Goal: Use online tool/utility: Utilize a website feature to perform a specific function

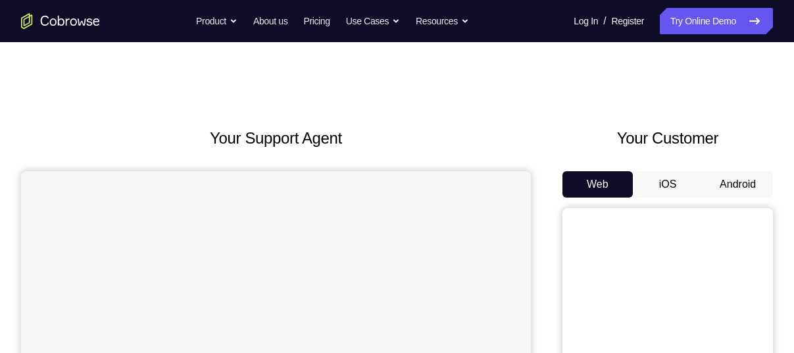
click at [726, 180] on button "Android" at bounding box center [737, 184] width 70 height 26
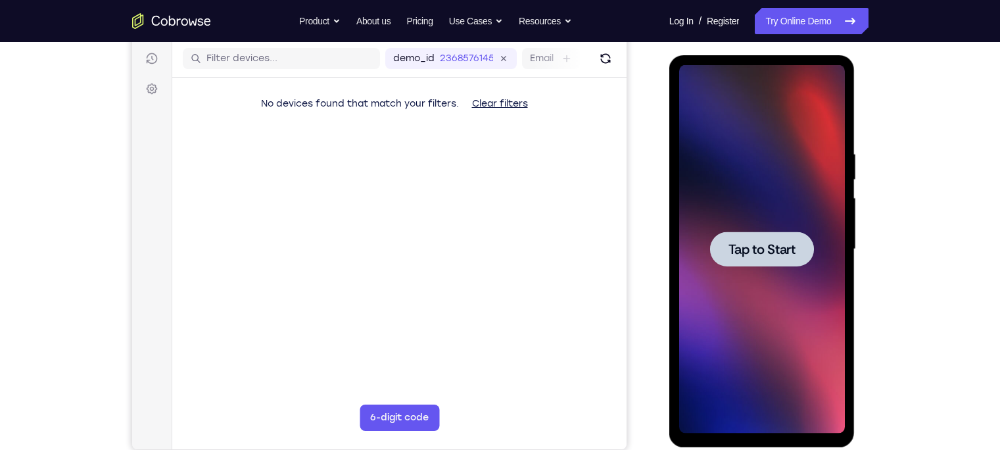
click at [764, 255] on span "Tap to Start" at bounding box center [762, 249] width 67 height 13
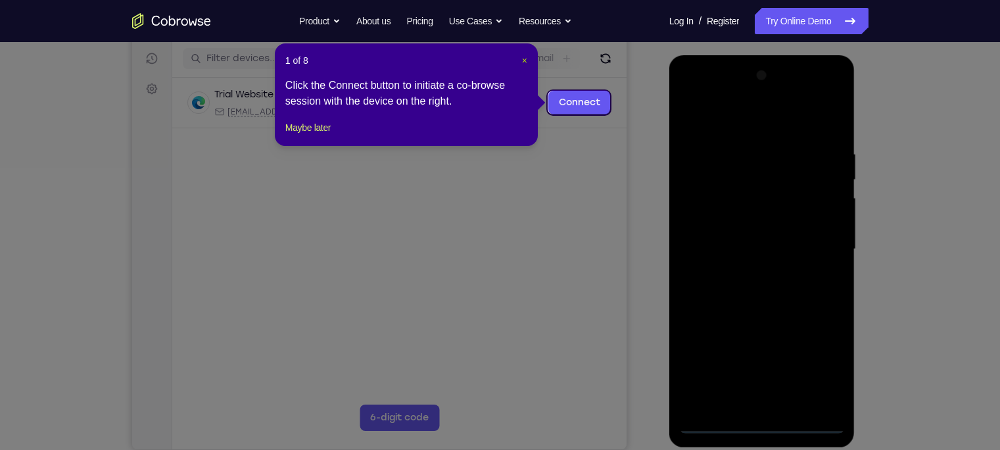
click at [525, 57] on span "×" at bounding box center [524, 60] width 5 height 11
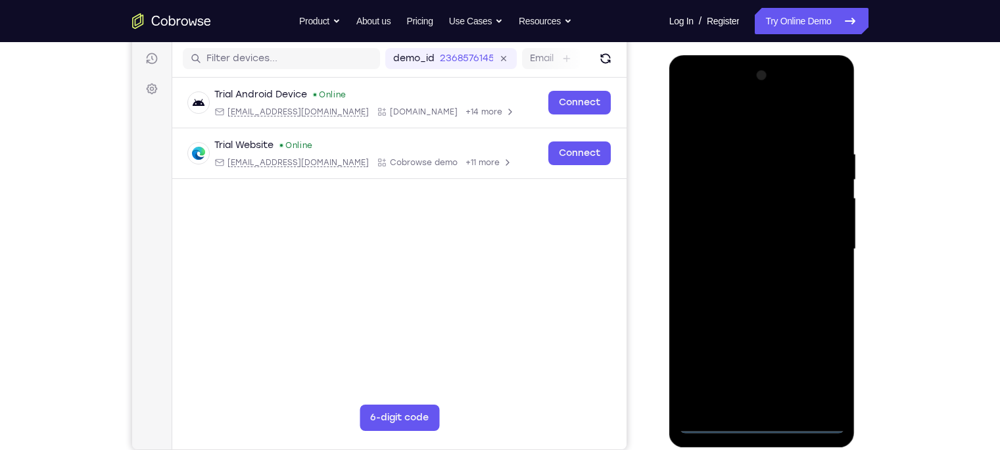
click at [762, 352] on div at bounding box center [762, 249] width 166 height 368
click at [793, 352] on div at bounding box center [762, 249] width 166 height 368
click at [691, 93] on div at bounding box center [762, 249] width 166 height 368
click at [793, 249] on div at bounding box center [762, 249] width 166 height 368
click at [750, 265] on div at bounding box center [762, 249] width 166 height 368
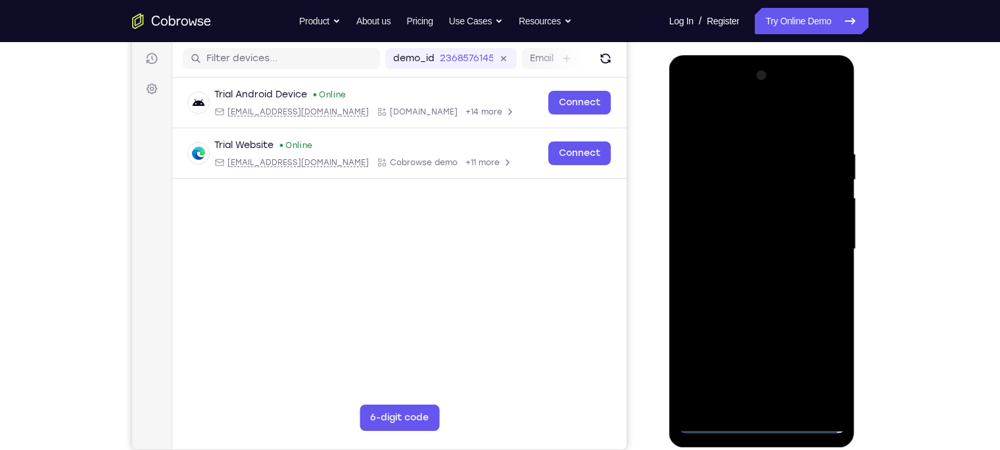
click at [747, 273] on div at bounding box center [762, 249] width 166 height 368
click at [747, 235] on div at bounding box center [762, 249] width 166 height 368
click at [743, 224] on div at bounding box center [762, 249] width 166 height 368
click at [743, 241] on div at bounding box center [762, 249] width 166 height 368
click at [764, 291] on div at bounding box center [762, 249] width 166 height 368
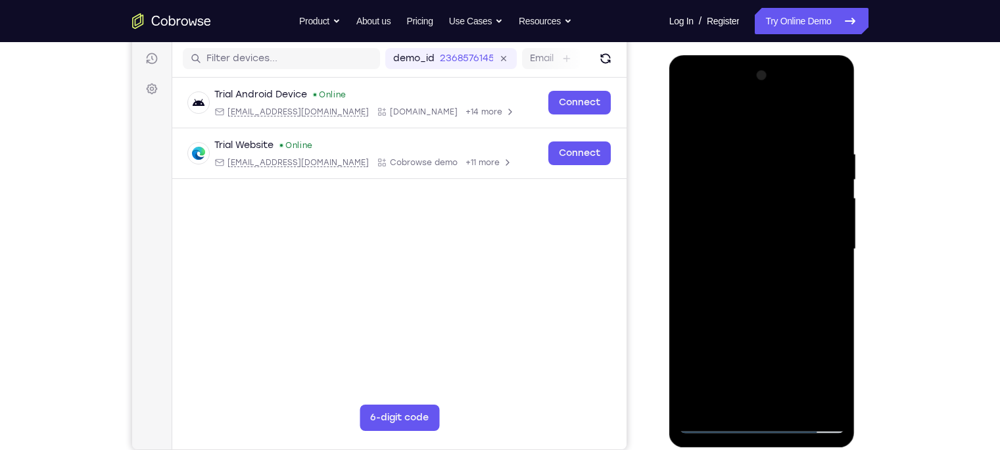
click at [793, 132] on div at bounding box center [762, 249] width 166 height 368
click at [793, 111] on div at bounding box center [762, 249] width 166 height 368
click at [691, 114] on div at bounding box center [762, 249] width 166 height 368
click at [741, 151] on div at bounding box center [762, 249] width 166 height 368
click at [793, 352] on div at bounding box center [762, 249] width 166 height 368
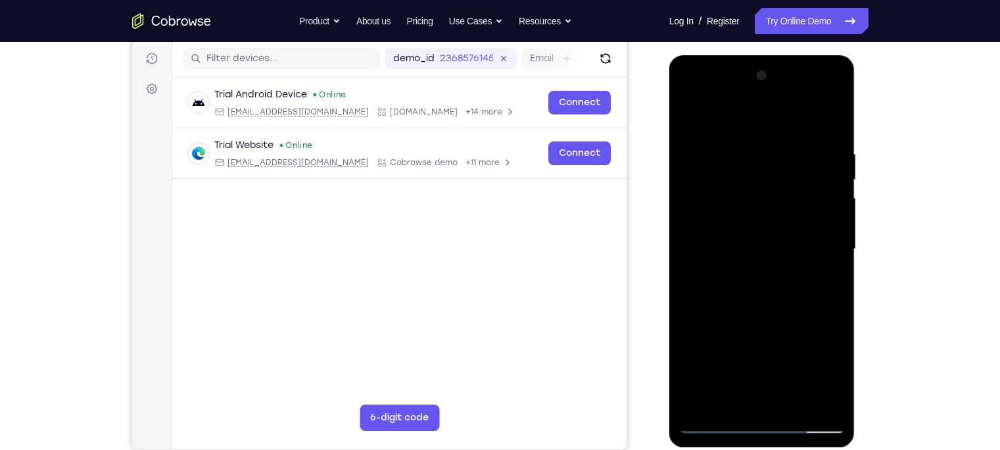
click at [793, 352] on div at bounding box center [762, 249] width 166 height 368
click at [793, 121] on div at bounding box center [762, 249] width 166 height 368
click at [793, 202] on div at bounding box center [762, 249] width 166 height 368
click at [793, 352] on div at bounding box center [762, 249] width 166 height 368
click at [793, 122] on div at bounding box center [762, 249] width 166 height 368
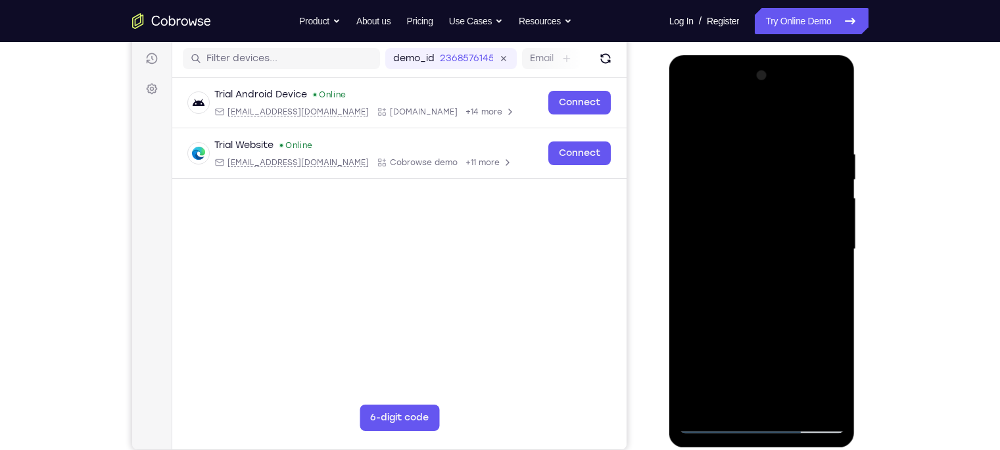
click at [793, 150] on div at bounding box center [762, 249] width 166 height 368
click at [793, 202] on div at bounding box center [762, 249] width 166 height 368
click at [702, 325] on div at bounding box center [762, 249] width 166 height 368
click at [793, 352] on div at bounding box center [762, 249] width 166 height 368
click at [793, 122] on div at bounding box center [762, 249] width 166 height 368
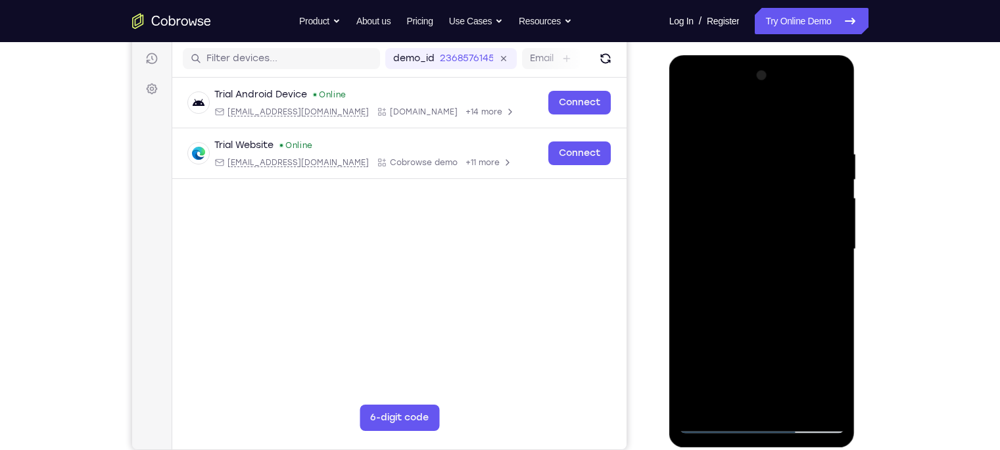
drag, startPoint x: 821, startPoint y: 133, endPoint x: 747, endPoint y: 135, distance: 75.0
click at [747, 135] on div at bounding box center [762, 249] width 166 height 368
click at [793, 352] on div at bounding box center [762, 249] width 166 height 368
click at [764, 314] on div at bounding box center [762, 249] width 166 height 368
click at [702, 153] on div at bounding box center [762, 249] width 166 height 368
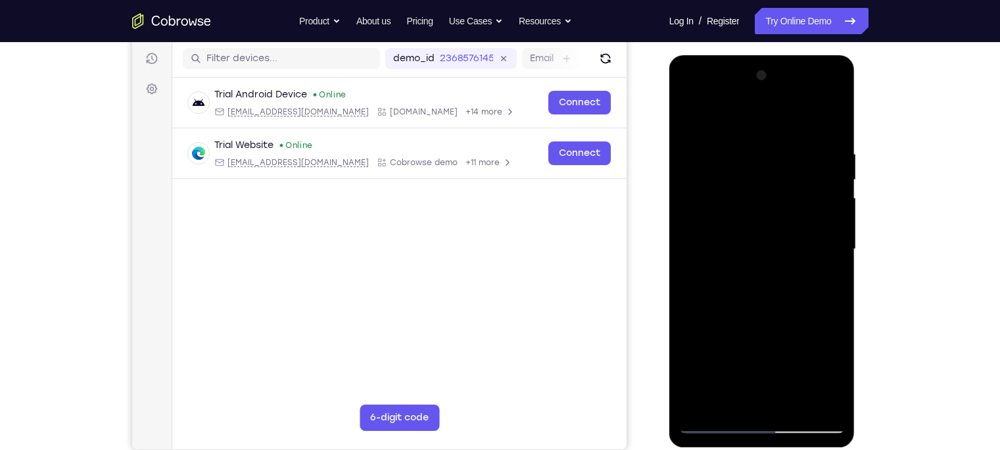
click at [695, 352] on div at bounding box center [762, 249] width 166 height 368
click at [793, 352] on div at bounding box center [762, 249] width 166 height 368
click at [694, 352] on div at bounding box center [762, 249] width 166 height 368
click at [690, 121] on div at bounding box center [762, 249] width 166 height 368
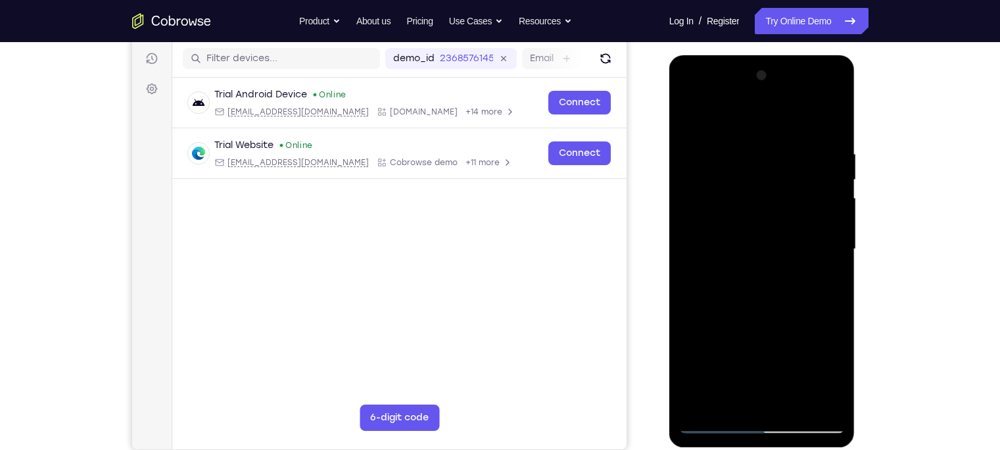
drag, startPoint x: 747, startPoint y: 243, endPoint x: 741, endPoint y: 186, distance: 56.9
click at [741, 186] on div at bounding box center [762, 249] width 166 height 368
drag, startPoint x: 741, startPoint y: 200, endPoint x: 758, endPoint y: 23, distance: 177.7
click at [758, 55] on html "Online web based iOS Simulators and Android Emulators. Run iPhone, iPad, Mobile…" at bounding box center [763, 252] width 187 height 395
drag, startPoint x: 752, startPoint y: 226, endPoint x: 758, endPoint y: 123, distance: 102.8
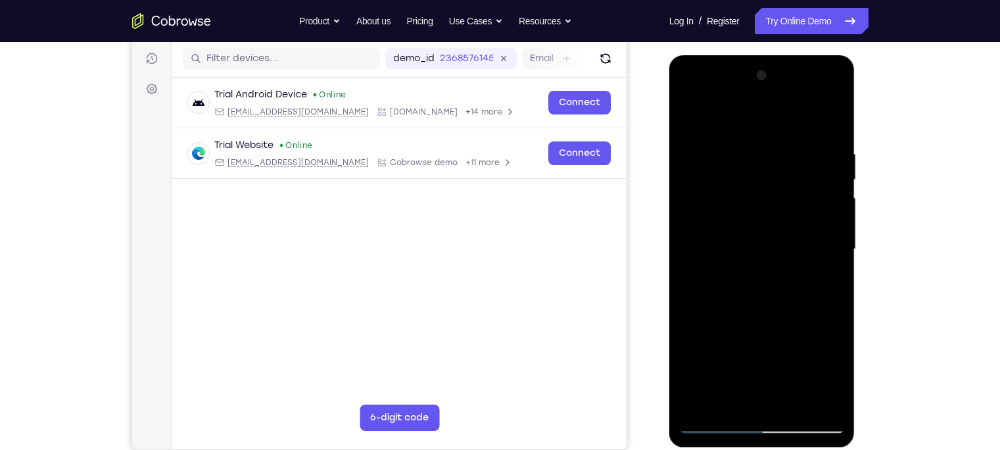
click at [758, 123] on div at bounding box center [762, 249] width 166 height 368
drag, startPoint x: 749, startPoint y: 282, endPoint x: 770, endPoint y: 82, distance: 201.0
click at [770, 82] on div at bounding box center [762, 249] width 166 height 368
drag, startPoint x: 748, startPoint y: 270, endPoint x: 751, endPoint y: 131, distance: 139.5
click at [751, 131] on div at bounding box center [762, 249] width 166 height 368
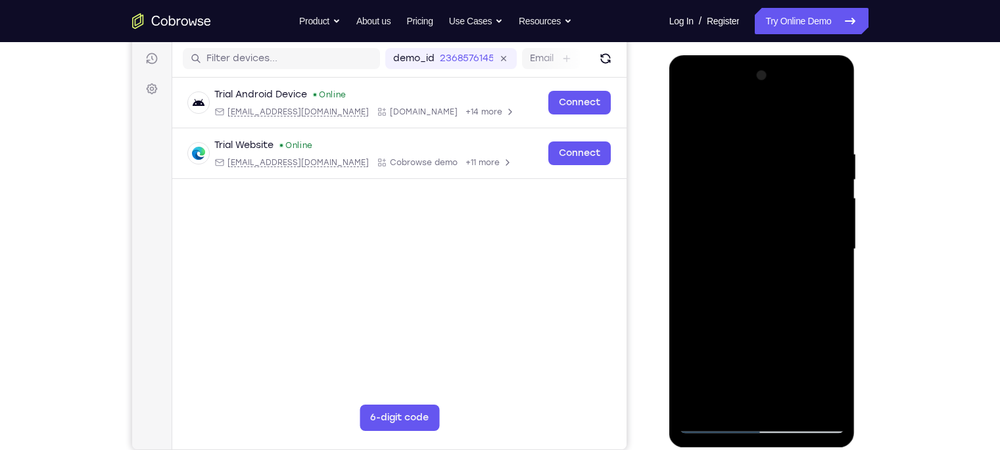
drag, startPoint x: 746, startPoint y: 264, endPoint x: 740, endPoint y: 172, distance: 92.3
click at [740, 172] on div at bounding box center [762, 249] width 166 height 368
drag, startPoint x: 750, startPoint y: 261, endPoint x: 758, endPoint y: 108, distance: 153.4
click at [758, 108] on div at bounding box center [762, 249] width 166 height 368
click at [763, 352] on div at bounding box center [762, 249] width 166 height 368
